Goal: Information Seeking & Learning: Understand process/instructions

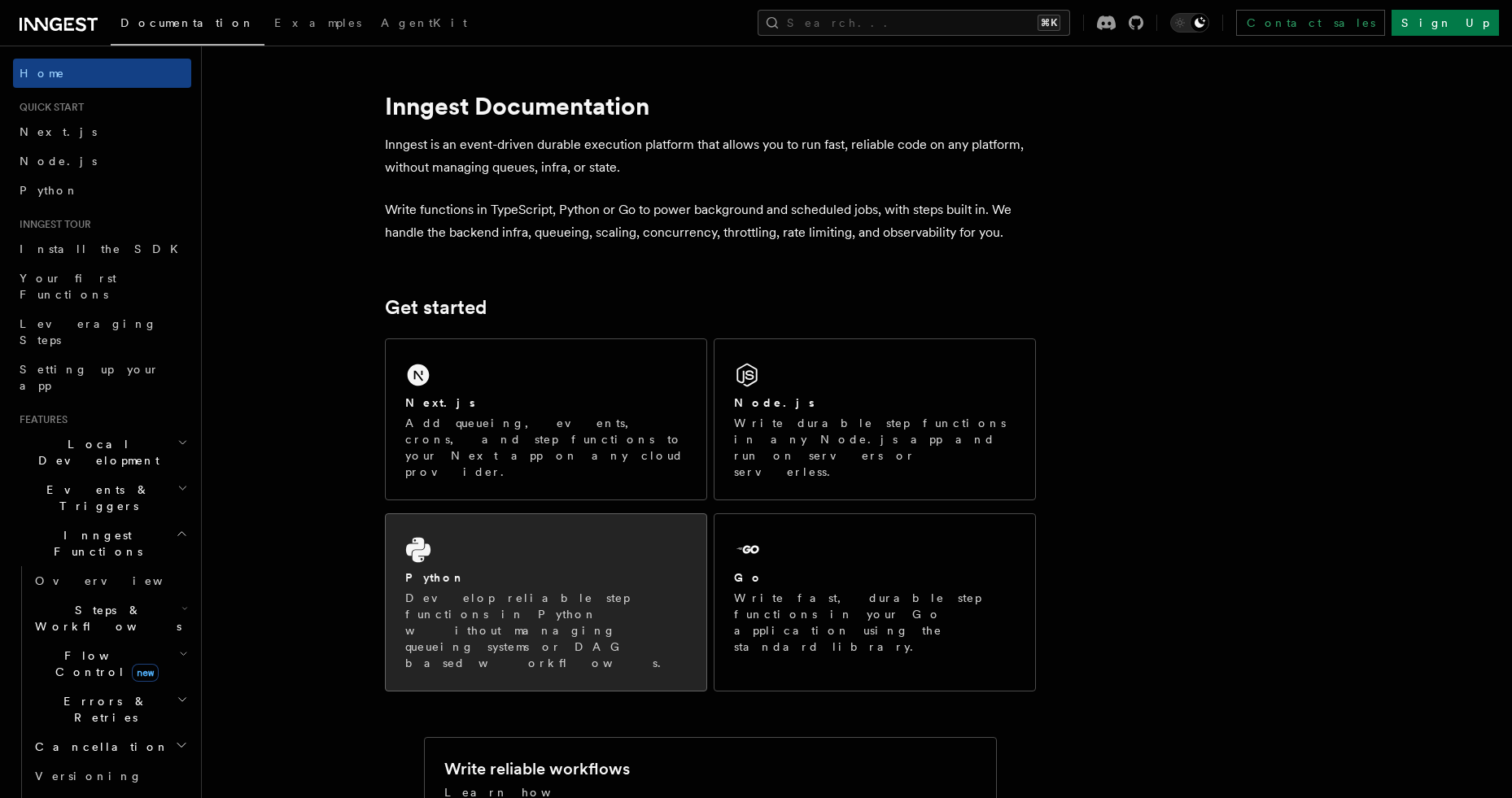
click at [603, 606] on div "Python Develop reliable step functions in Python without managing queueing syst…" at bounding box center [546, 602] width 321 height 177
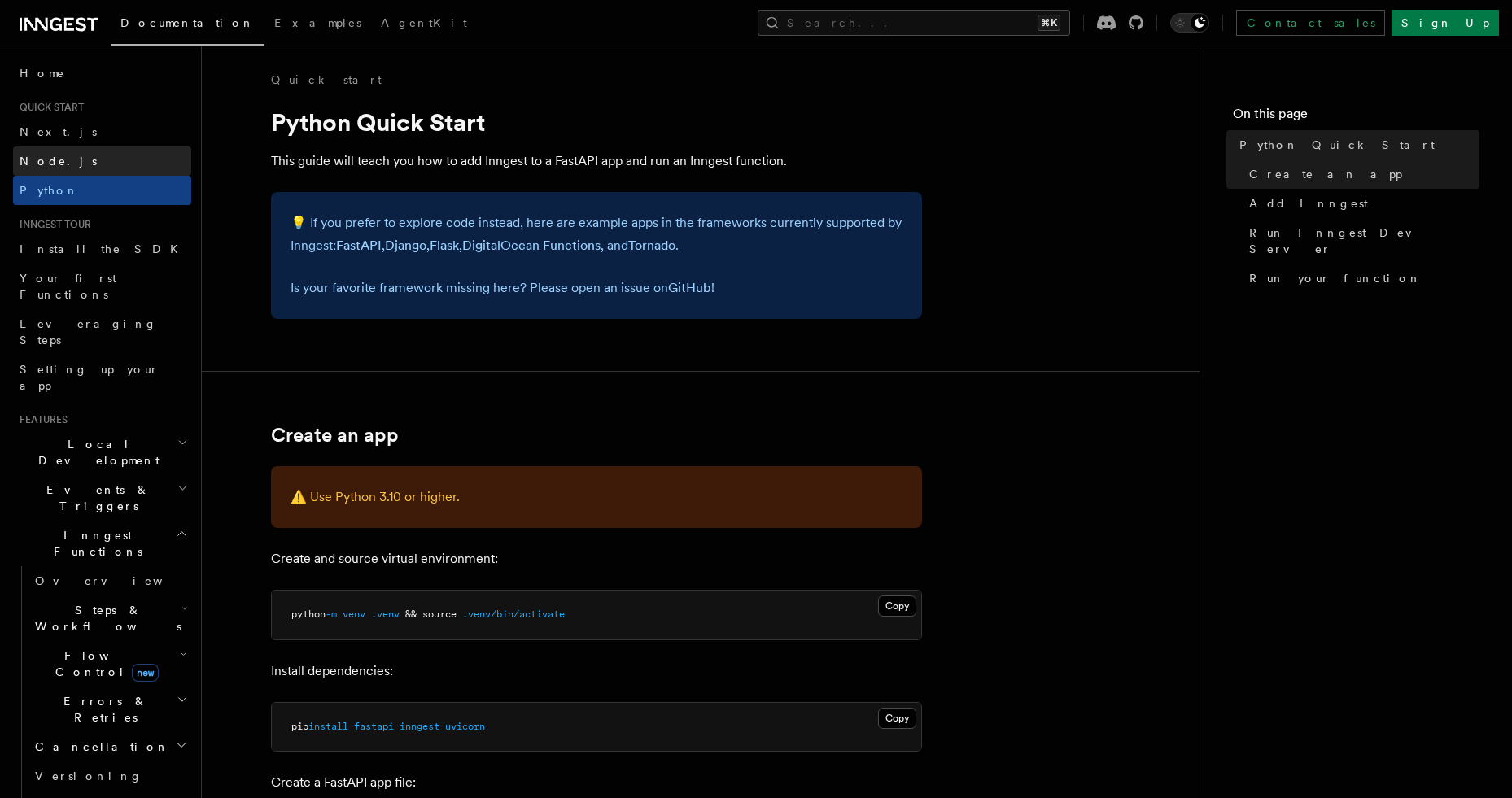
click at [118, 172] on link "Node.js" at bounding box center [102, 161] width 179 height 30
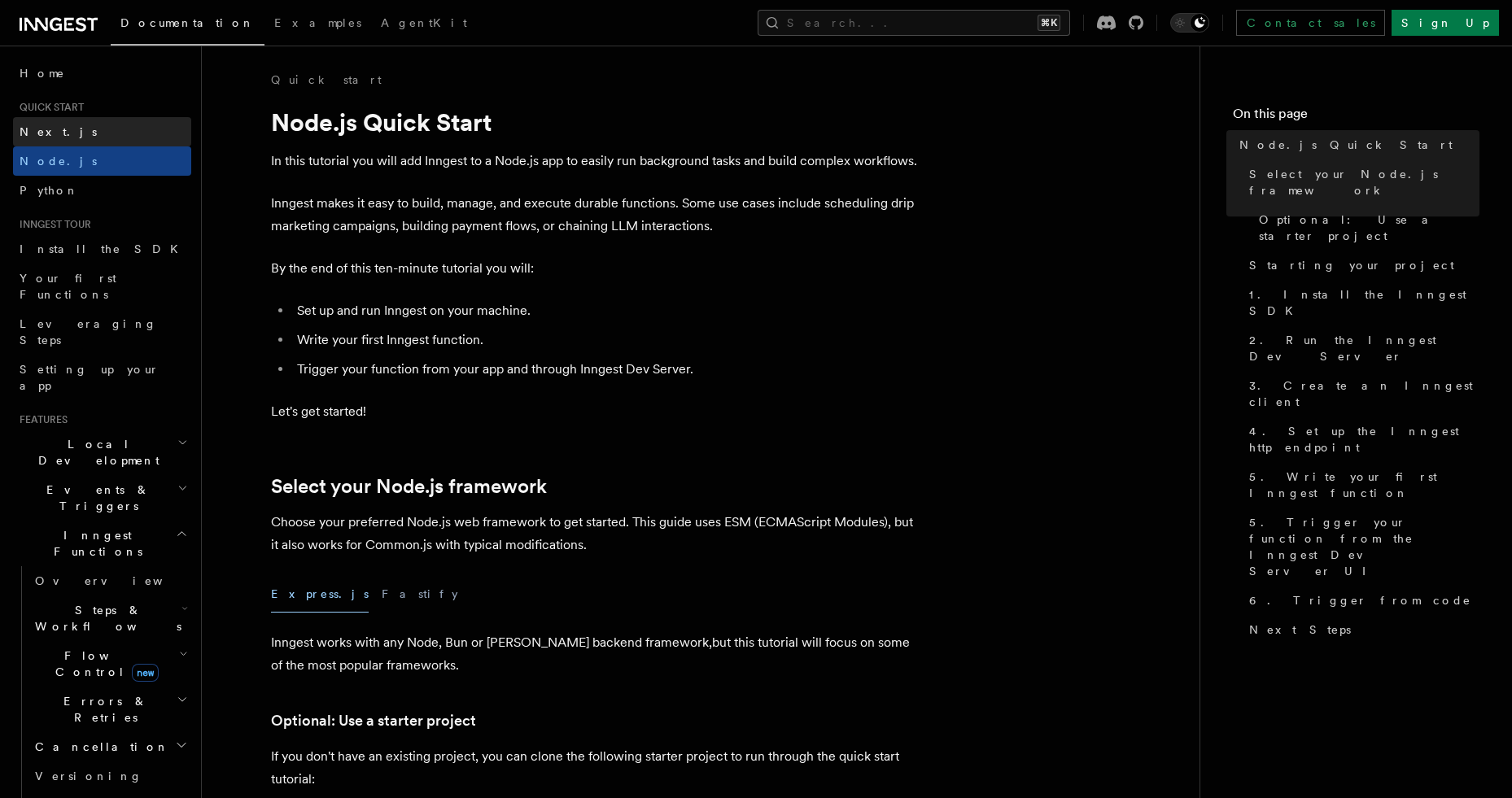
click at [118, 138] on link "Next.js" at bounding box center [102, 132] width 179 height 30
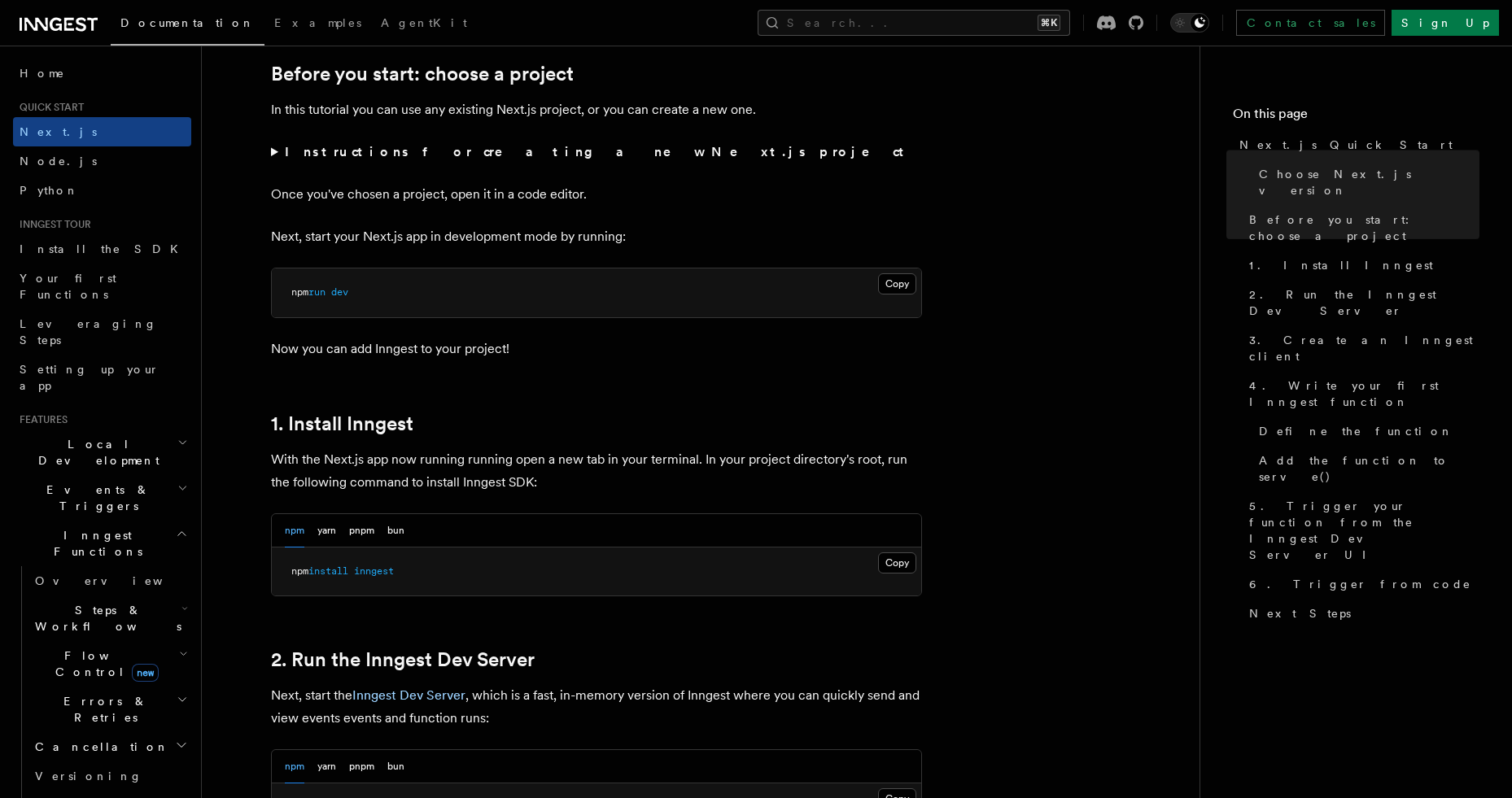
scroll to position [559, 0]
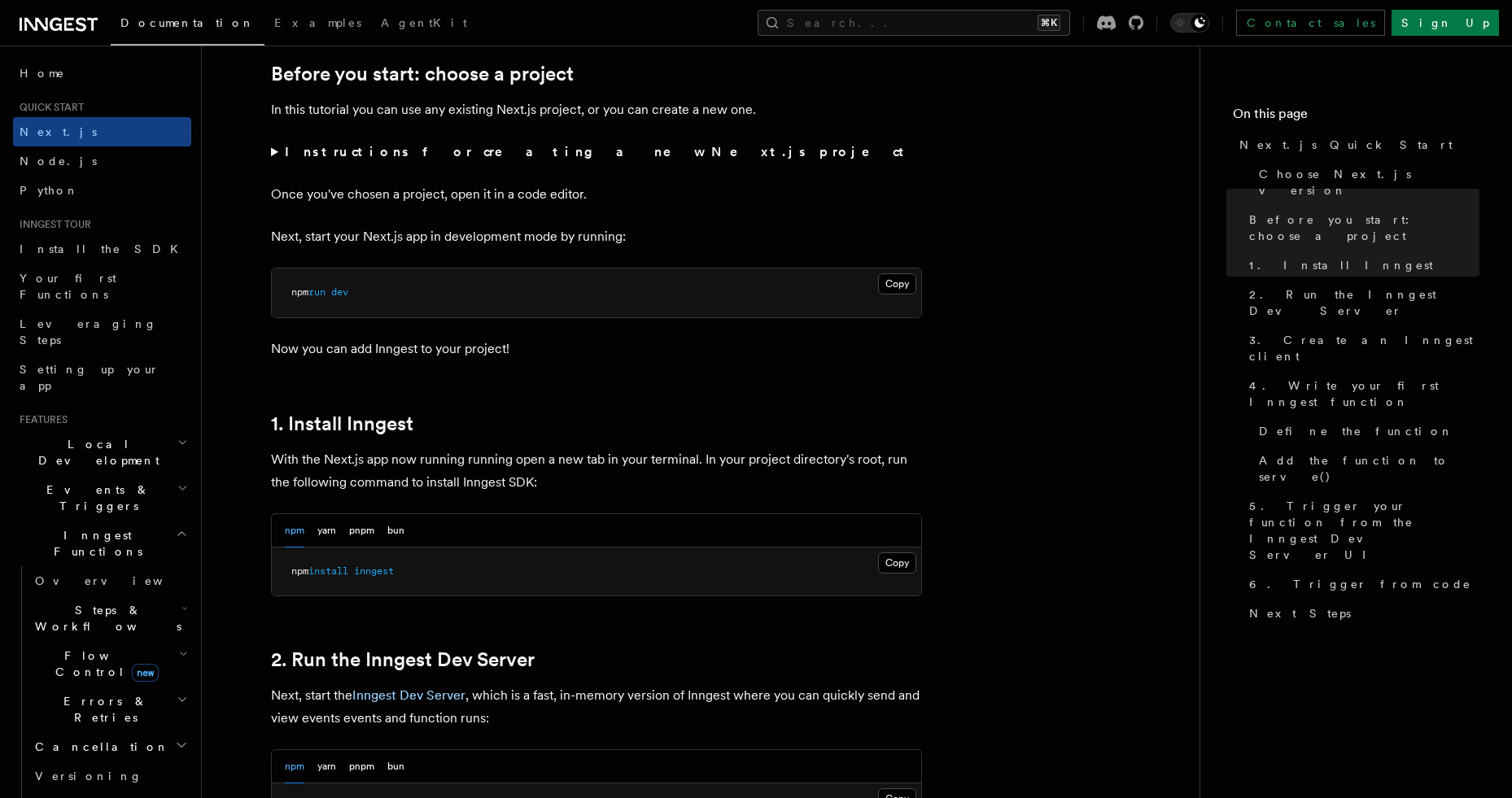
click at [309, 295] on span "npm" at bounding box center [299, 292] width 17 height 12
click at [332, 296] on span at bounding box center [329, 292] width 6 height 12
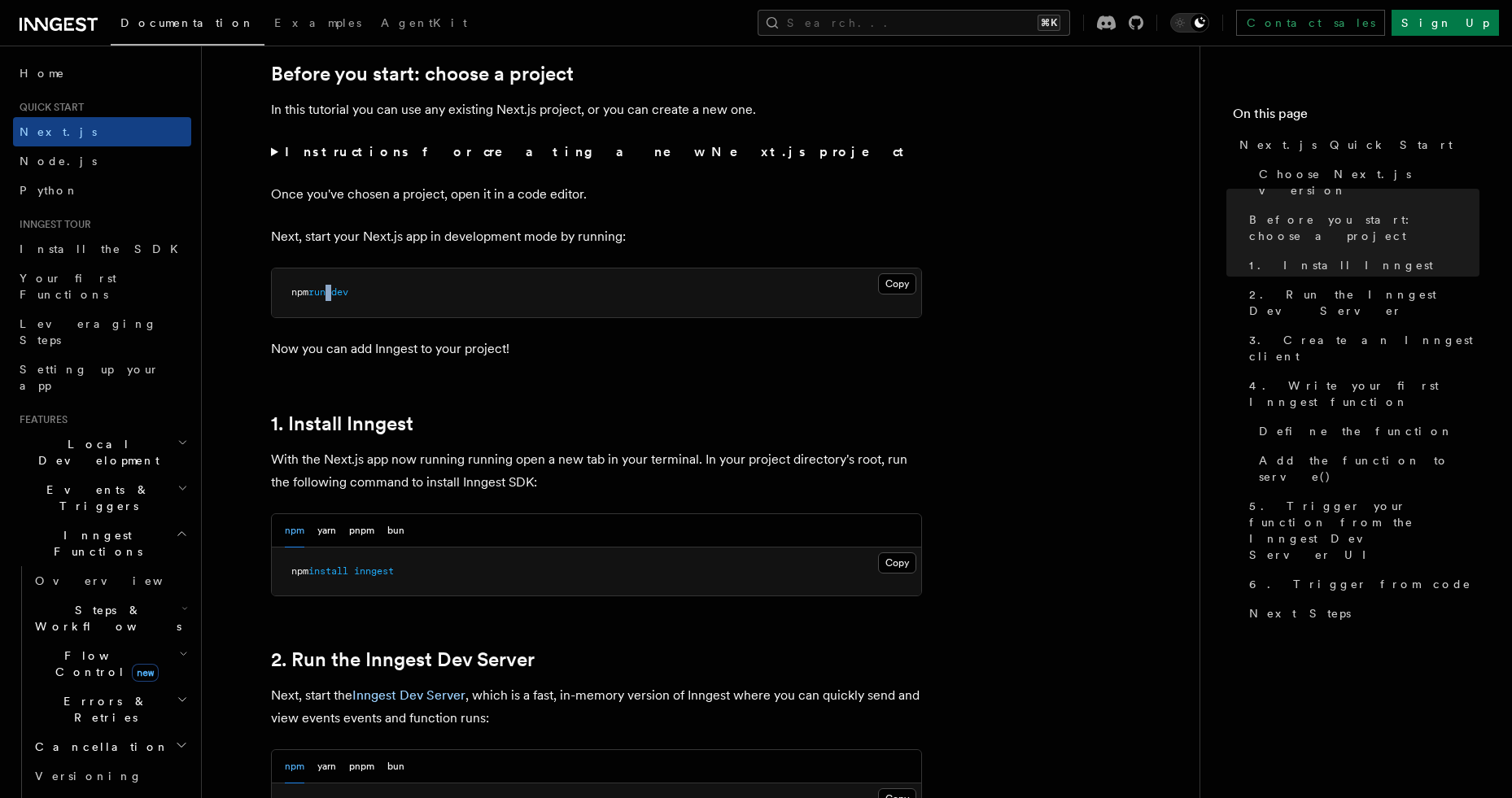
click at [332, 296] on span at bounding box center [329, 292] width 6 height 12
click at [370, 574] on span "inngest" at bounding box center [374, 571] width 39 height 12
click at [370, 573] on span "inngest" at bounding box center [374, 571] width 39 height 12
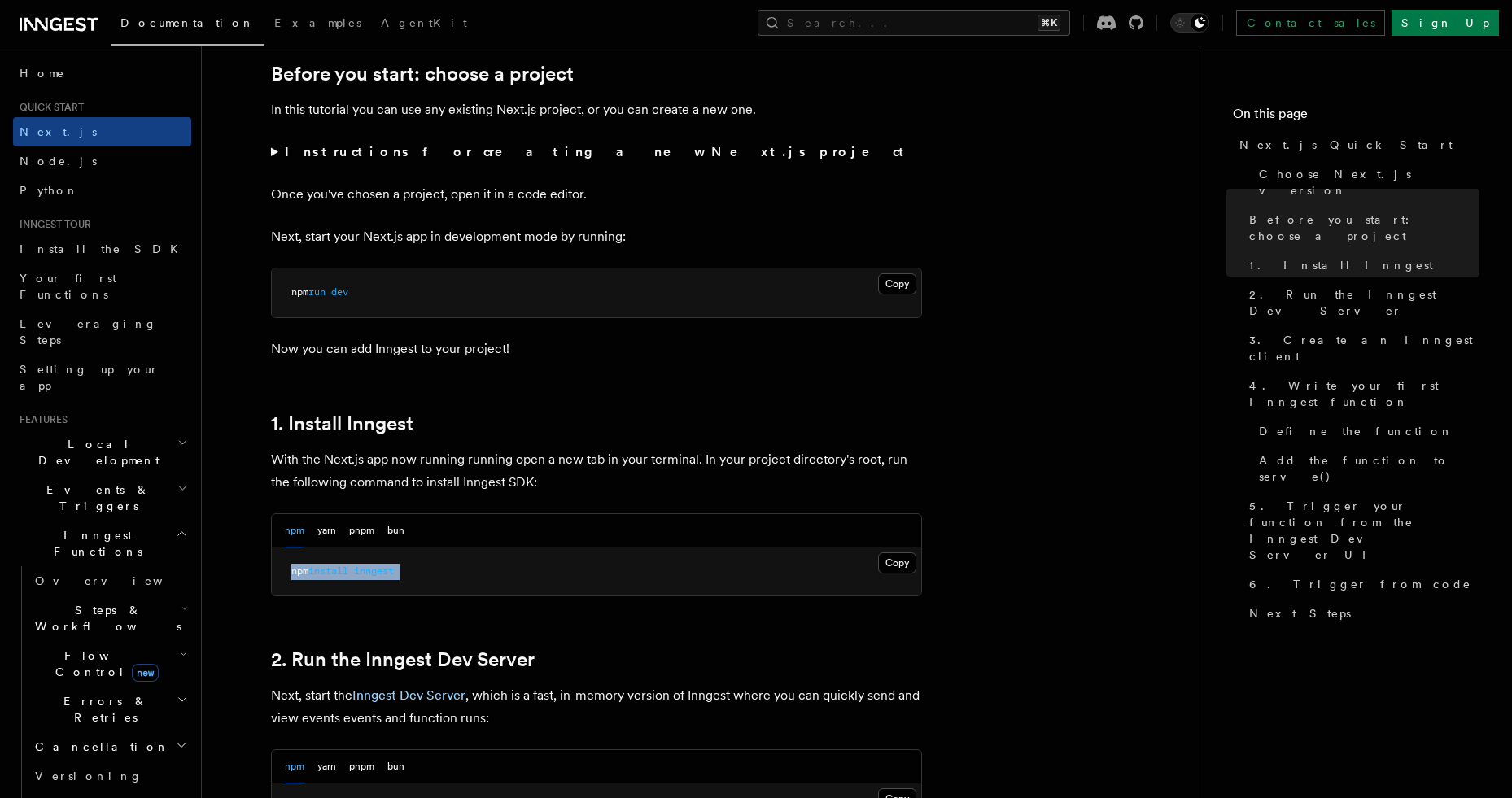
copy article "npm install inngest"
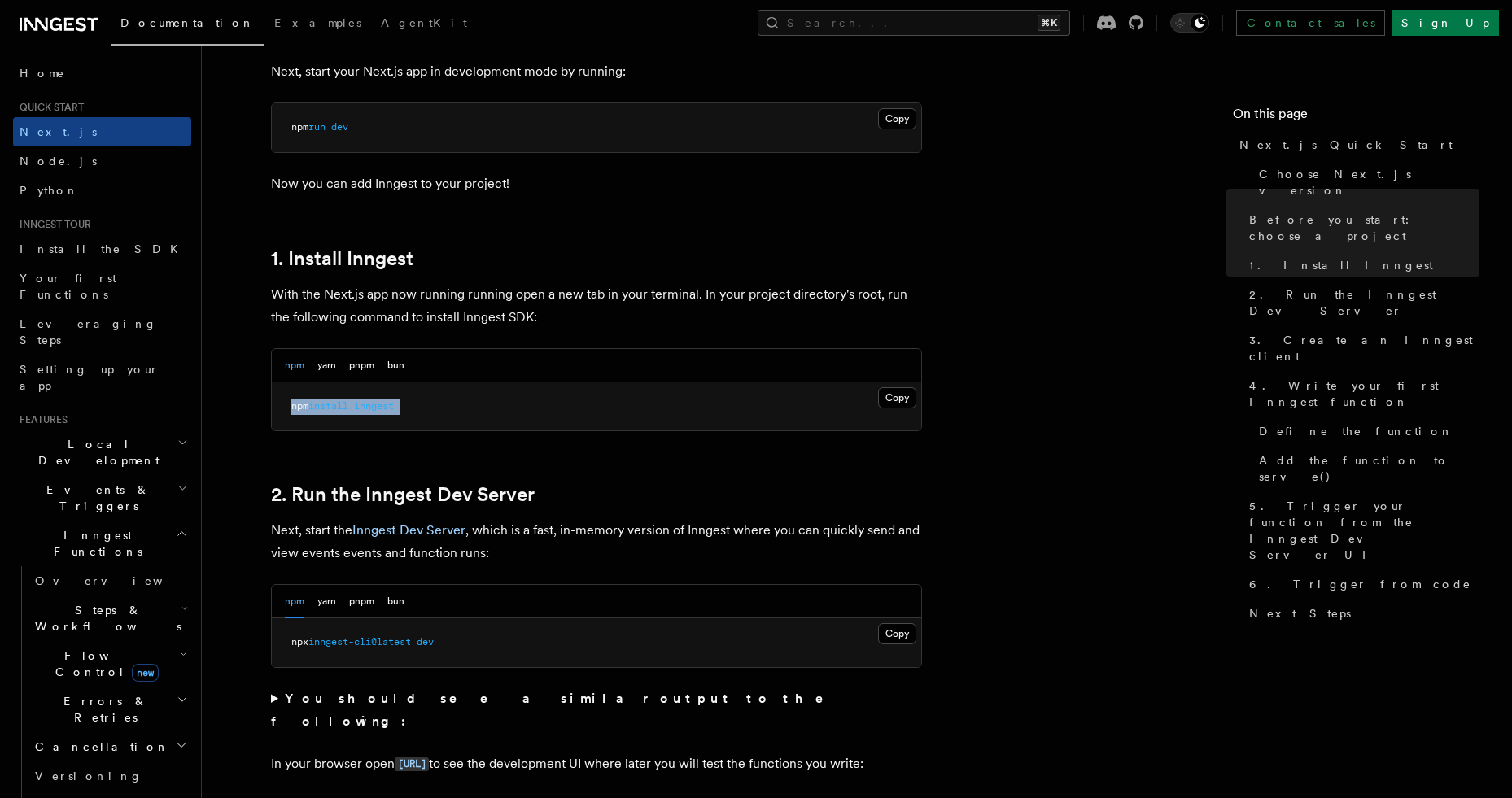
click at [402, 640] on span "inngest-cli@latest" at bounding box center [360, 642] width 103 height 12
copy div "npx inngest-cli@latest dev"
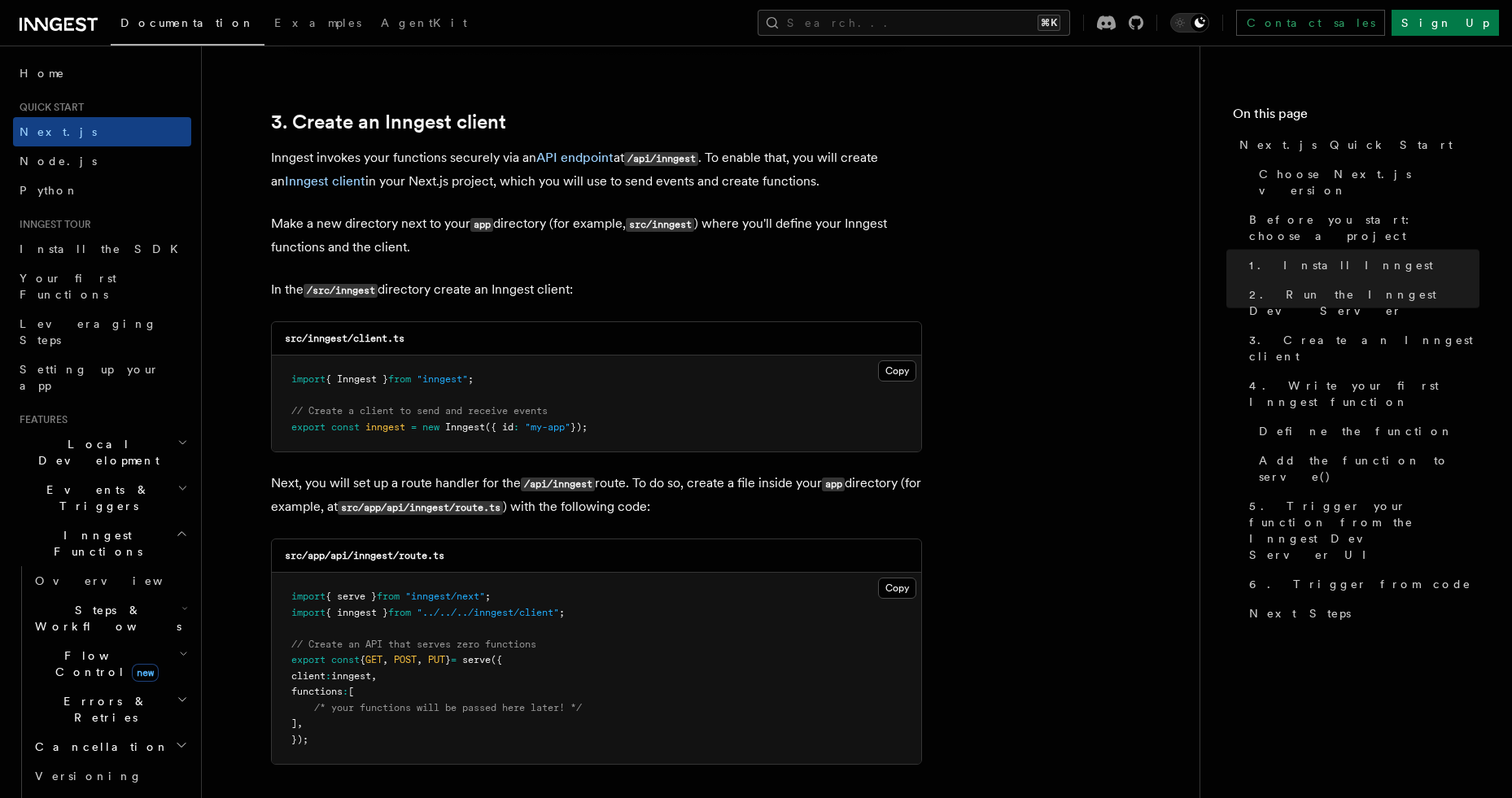
scroll to position [1967, 0]
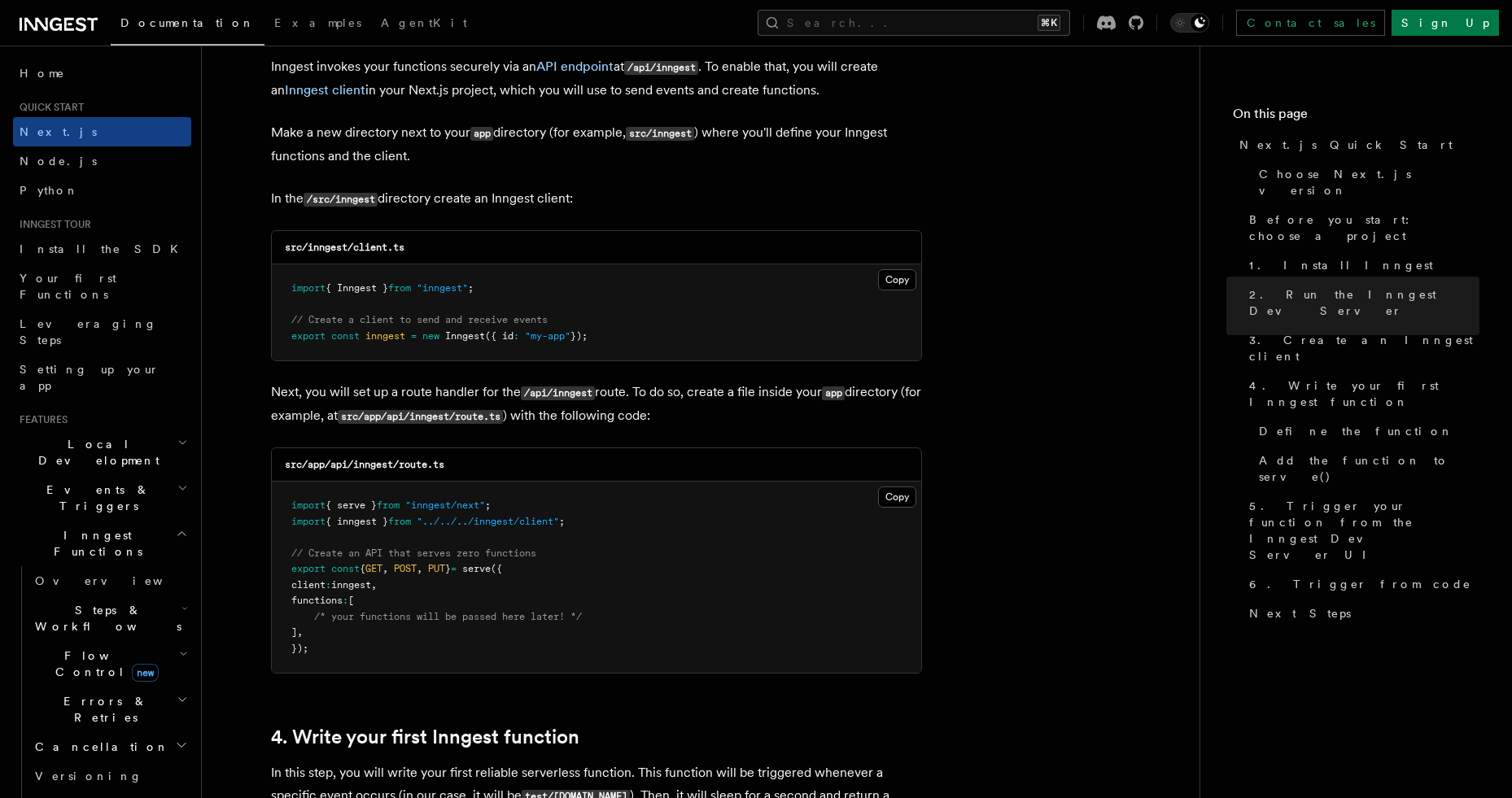
drag, startPoint x: 641, startPoint y: 349, endPoint x: 382, endPoint y: 269, distance: 271.1
click at [278, 285] on pre "import { Inngest } from "inngest" ; // Create a client to send and receive even…" at bounding box center [596, 312] width 649 height 96
copy code "import { Inngest } from "inngest" ; // Create a client to send and receive even…"
click at [908, 500] on button "Copy Copied" at bounding box center [897, 496] width 38 height 21
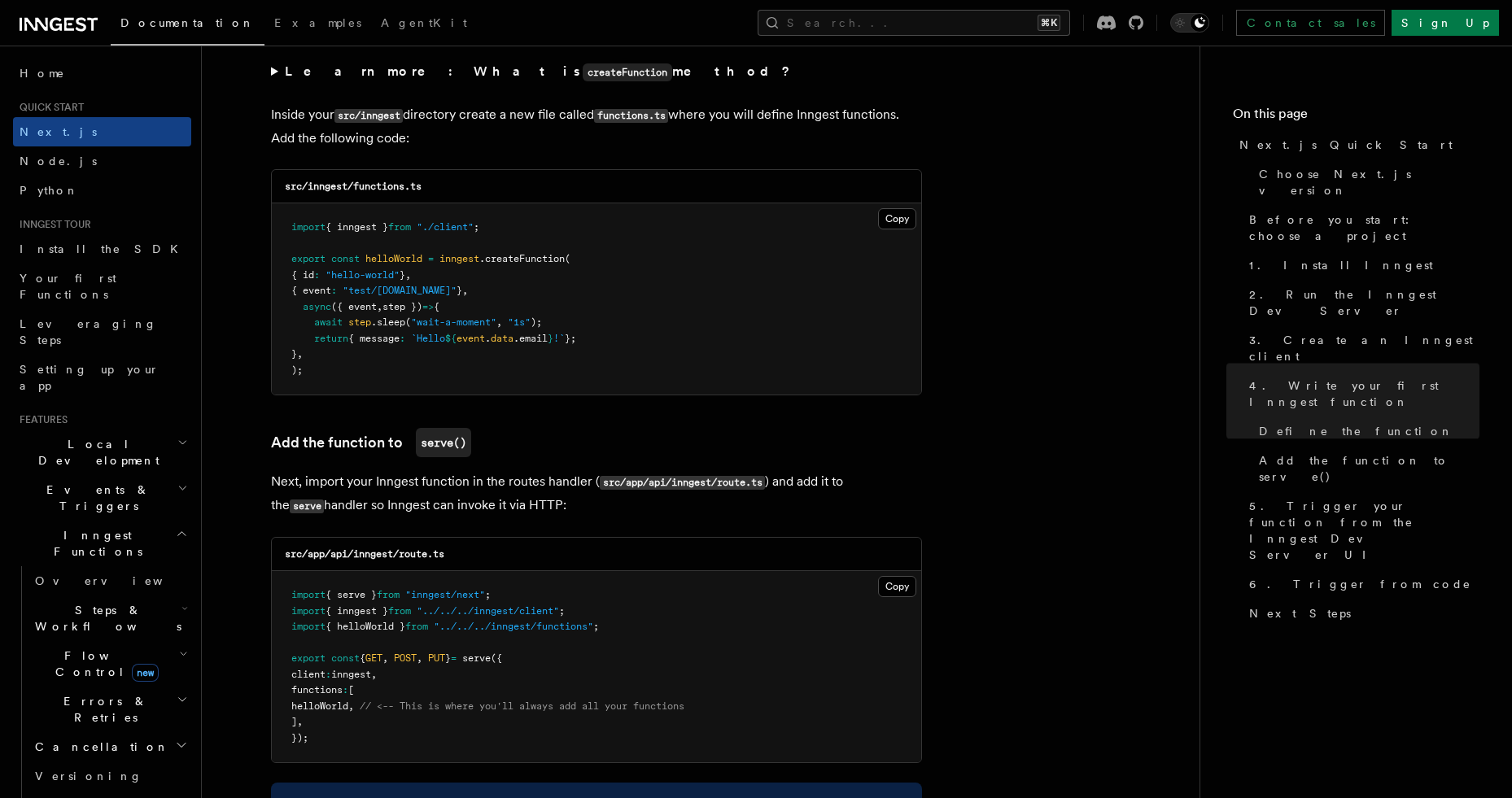
scroll to position [2733, 0]
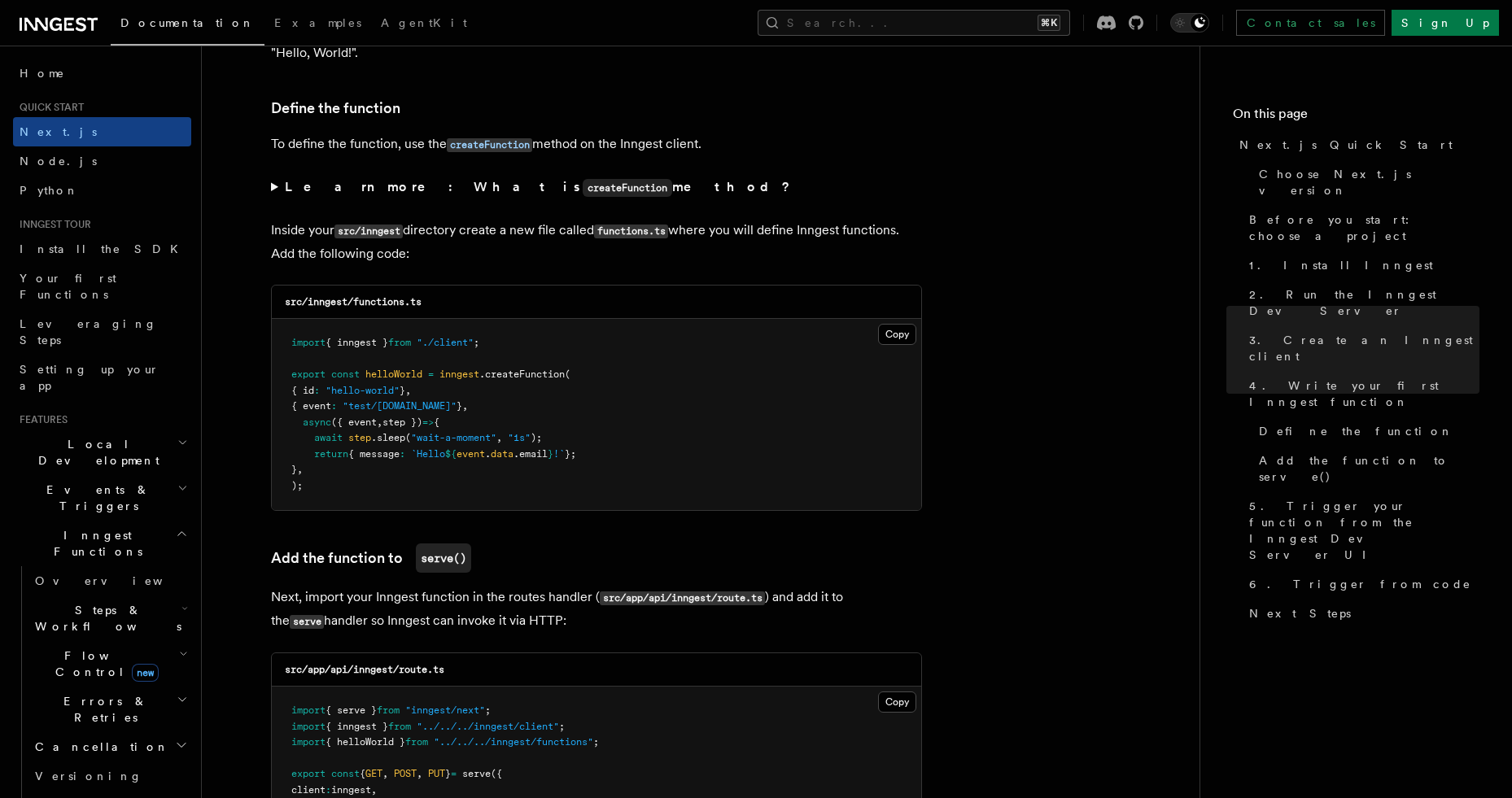
click at [394, 480] on pre "import { inngest } from "./client" ; export const helloWorld = inngest .createF…" at bounding box center [596, 414] width 649 height 191
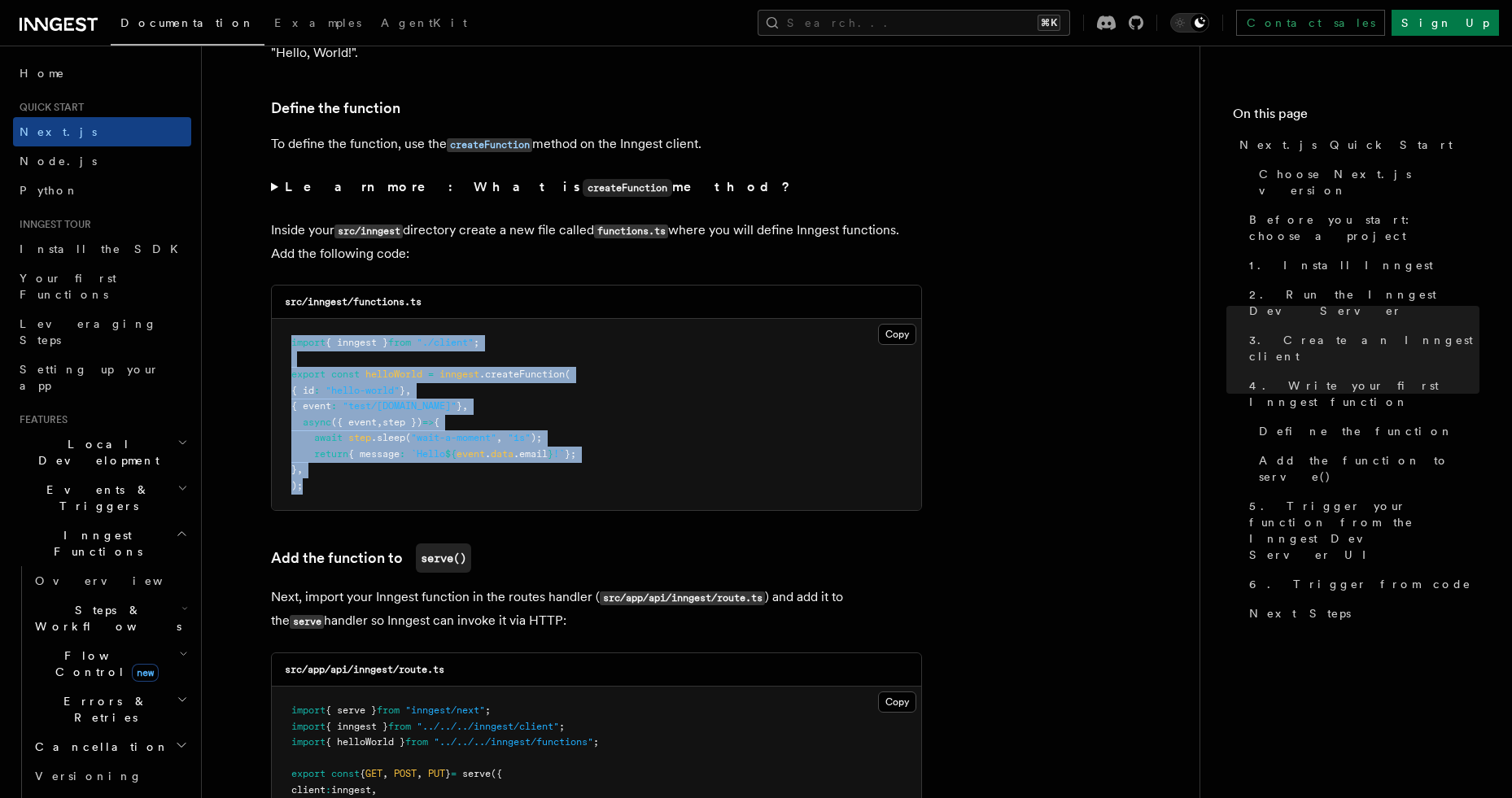
drag, startPoint x: 371, startPoint y: 490, endPoint x: 279, endPoint y: 325, distance: 188.9
click at [279, 325] on pre "import { inngest } from "./client" ; export const helloWorld = inngest .createF…" at bounding box center [596, 414] width 649 height 191
copy code "import { inngest } from "./client" ; export const helloWorld = inngest .createF…"
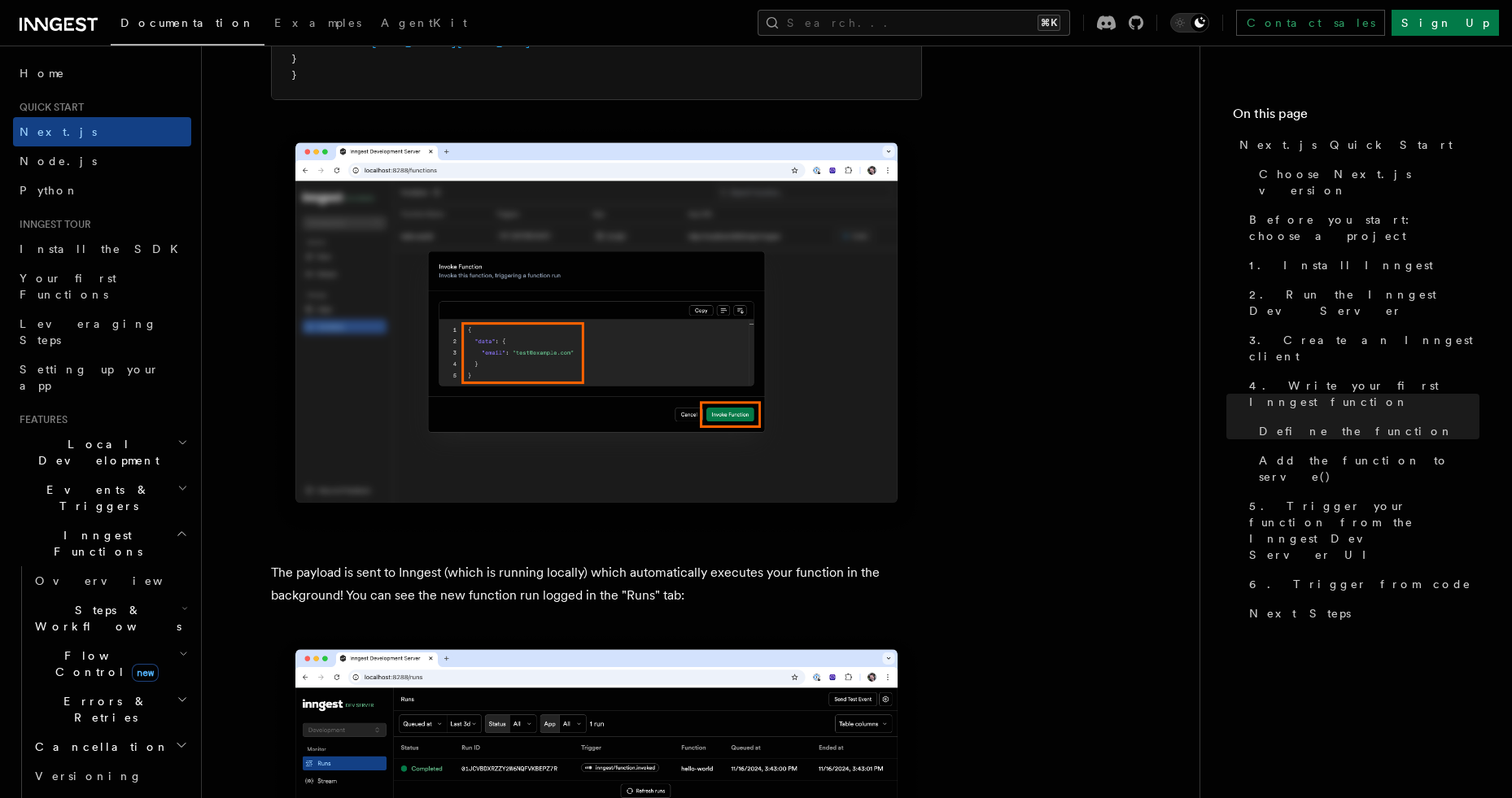
scroll to position [5354, 0]
